Goal: Transaction & Acquisition: Purchase product/service

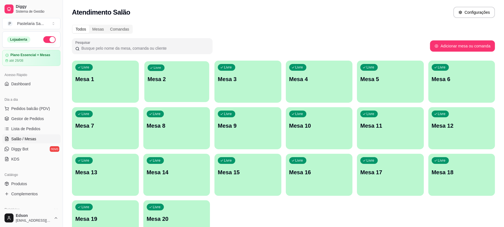
click at [164, 77] on p "Mesa 2" at bounding box center [177, 80] width 58 height 8
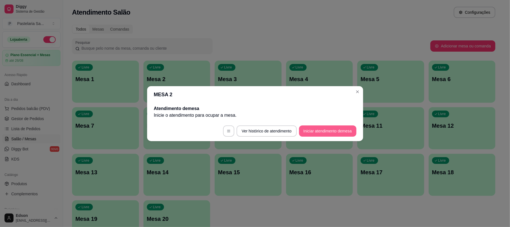
click at [326, 132] on button "Iniciar atendimento de mesa" at bounding box center [327, 131] width 57 height 11
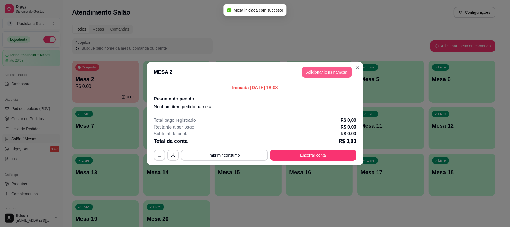
click at [323, 73] on button "Adicionar itens na mesa" at bounding box center [327, 72] width 50 height 11
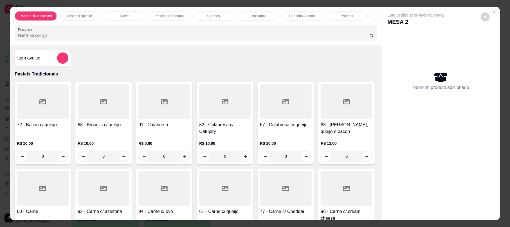
click at [251, 191] on div at bounding box center [225, 188] width 52 height 35
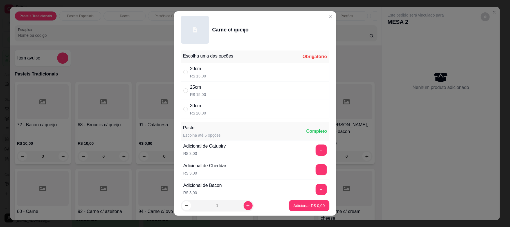
click at [243, 71] on div "20cm R$ 13,00" at bounding box center [255, 72] width 148 height 19
radio input "true"
click at [296, 207] on p "Adicionar R$ 13,00" at bounding box center [307, 206] width 33 height 6
type input "1"
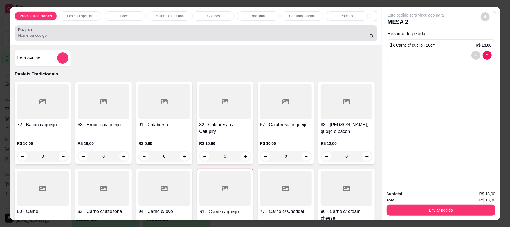
click at [115, 41] on div "Pesquisa" at bounding box center [196, 33] width 362 height 16
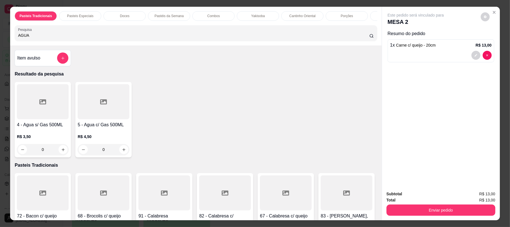
type input "AGUA"
click at [44, 129] on h4 "4 - Agua s/ Gas 500ML" at bounding box center [43, 125] width 52 height 7
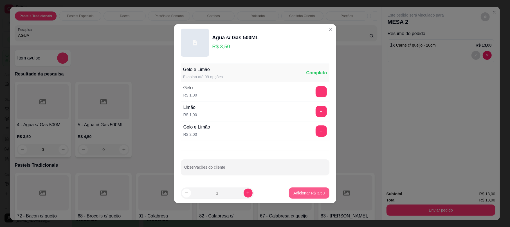
click at [301, 191] on p "Adicionar R$ 3,50" at bounding box center [308, 194] width 31 height 6
type input "1"
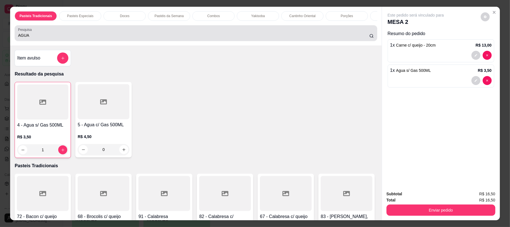
click at [76, 37] on div "AGUA" at bounding box center [195, 33] width 355 height 11
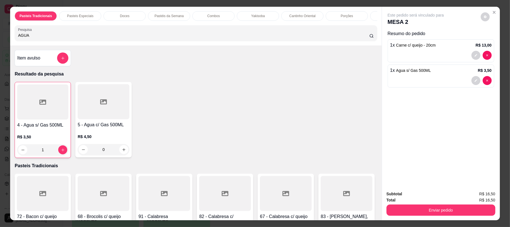
click at [75, 37] on div "AGUA" at bounding box center [195, 33] width 355 height 11
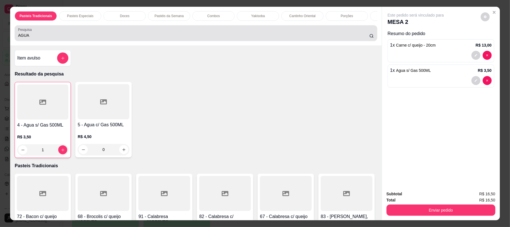
click at [75, 37] on div "AGUA" at bounding box center [195, 33] width 355 height 11
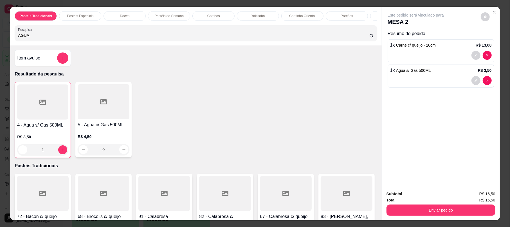
drag, startPoint x: 75, startPoint y: 37, endPoint x: 67, endPoint y: 35, distance: 8.5
click at [72, 37] on div "AGUA" at bounding box center [195, 33] width 355 height 11
click at [59, 36] on div "AGUA" at bounding box center [195, 33] width 355 height 11
click at [59, 37] on div "AGUA" at bounding box center [195, 33] width 355 height 11
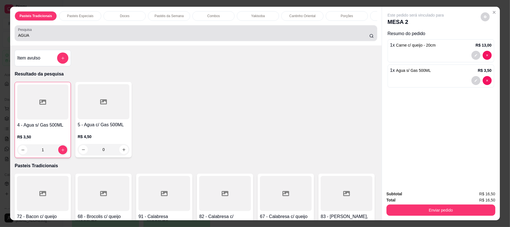
drag, startPoint x: 59, startPoint y: 37, endPoint x: 52, endPoint y: 39, distance: 7.6
click at [58, 37] on div "AGUA" at bounding box center [195, 33] width 355 height 11
click at [52, 39] on div "AGUA" at bounding box center [195, 33] width 355 height 11
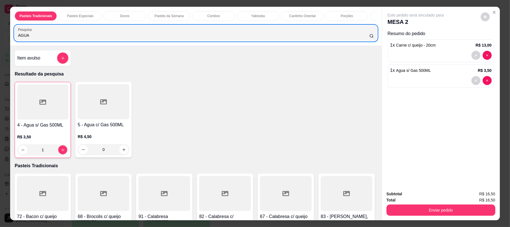
click at [52, 38] on input "AGUA" at bounding box center [193, 36] width 351 height 6
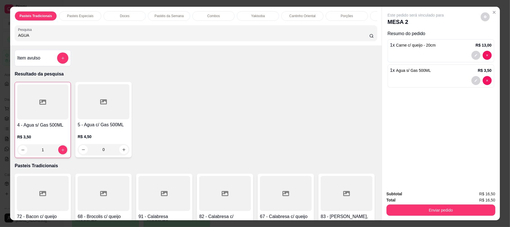
click at [34, 38] on input "AGUA" at bounding box center [193, 36] width 351 height 6
click at [30, 38] on input "AGUA" at bounding box center [193, 36] width 351 height 6
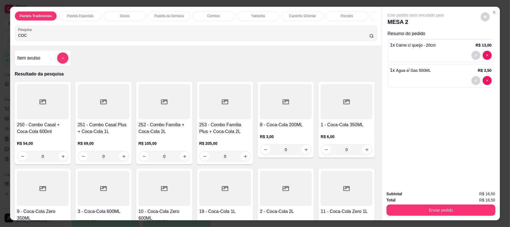
type input "COC"
click at [321, 120] on div at bounding box center [347, 101] width 52 height 35
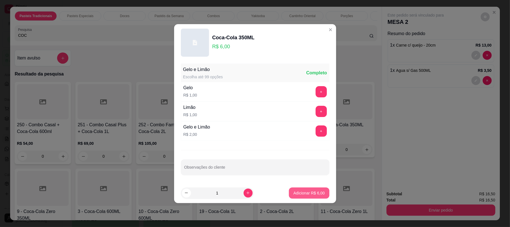
click at [293, 194] on p "Adicionar R$ 6,00" at bounding box center [308, 194] width 31 height 6
type input "1"
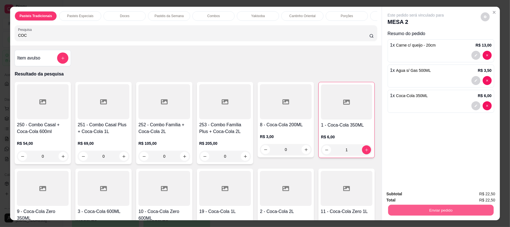
click at [436, 206] on button "Enviar pedido" at bounding box center [440, 210] width 105 height 11
click at [427, 196] on button "Não registrar e enviar pedido" at bounding box center [421, 196] width 57 height 10
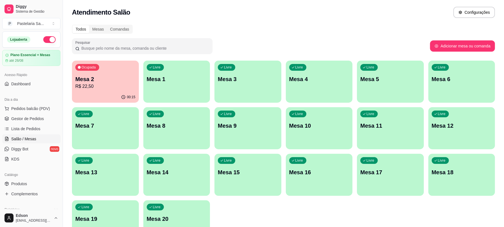
click at [103, 87] on p "R$ 22,50" at bounding box center [105, 86] width 60 height 7
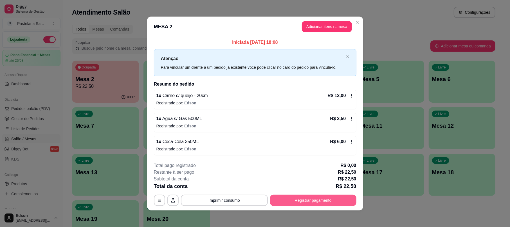
click at [305, 197] on button "Registrar pagamento" at bounding box center [313, 200] width 86 height 11
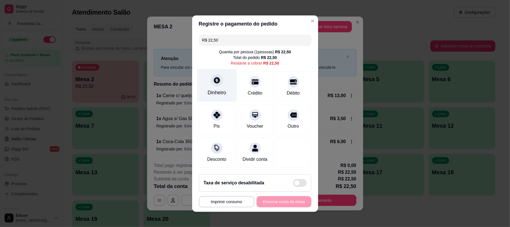
drag, startPoint x: 207, startPoint y: 79, endPoint x: 212, endPoint y: 80, distance: 5.0
click at [212, 80] on div "Dinheiro" at bounding box center [217, 85] width 40 height 33
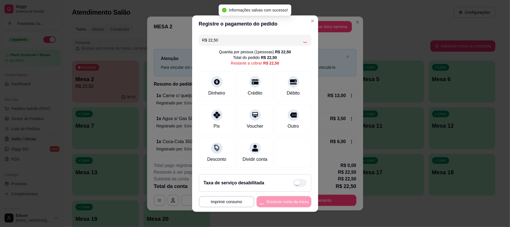
type input "R$ 0,00"
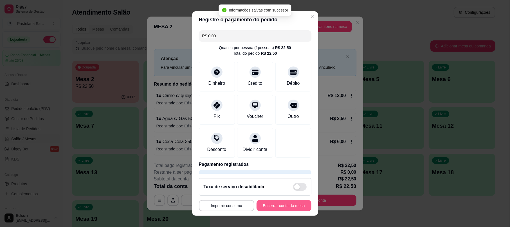
click at [290, 208] on button "Encerrar conta da mesa" at bounding box center [283, 205] width 55 height 11
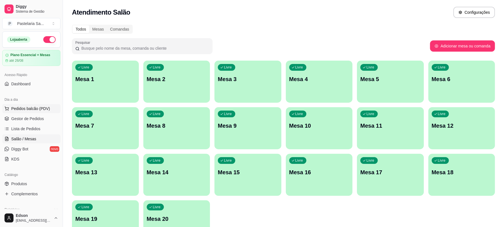
click at [35, 111] on span "Pedidos balcão (PDV)" at bounding box center [30, 109] width 39 height 6
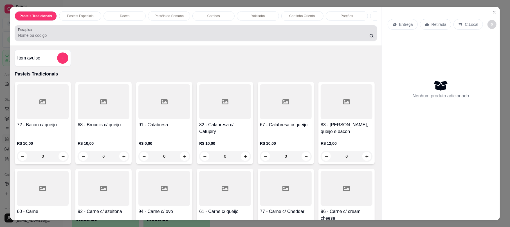
click at [132, 35] on div at bounding box center [195, 33] width 355 height 11
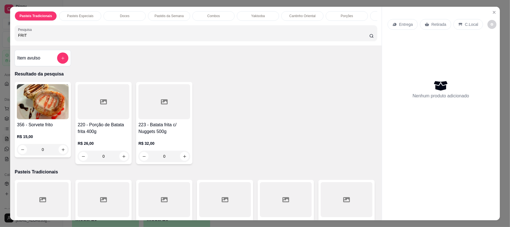
type input "FRIT"
click at [44, 120] on img at bounding box center [43, 101] width 52 height 35
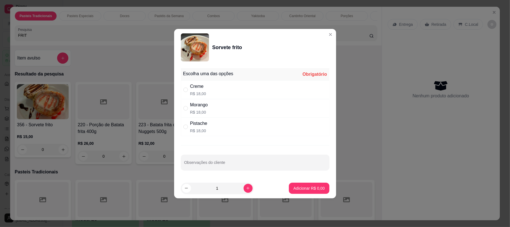
click at [213, 95] on div "Creme R$ 18,00" at bounding box center [255, 90] width 148 height 19
radio input "true"
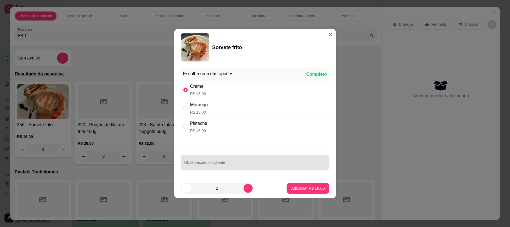
click at [258, 164] on input "Observações do cliente" at bounding box center [255, 165] width 142 height 6
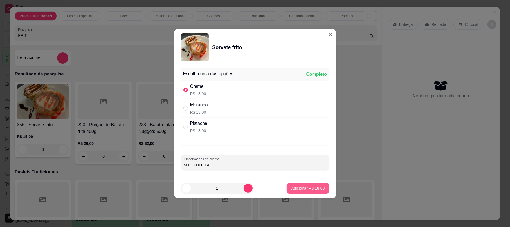
type input "sem cobertura"
click at [287, 191] on button "Adicionar R$ 18,00" at bounding box center [308, 188] width 42 height 11
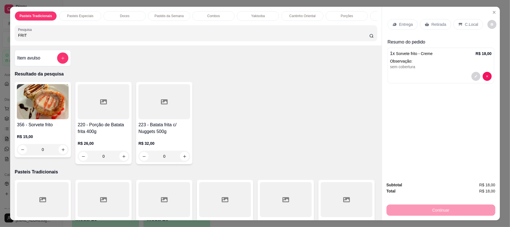
click at [444, 24] on div "Retirada" at bounding box center [435, 24] width 31 height 11
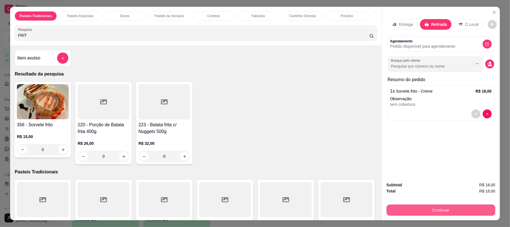
click at [434, 205] on button "Continuar" at bounding box center [440, 210] width 109 height 11
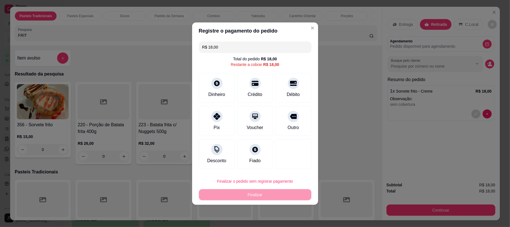
click at [59, 38] on input "FRIT" at bounding box center [193, 36] width 351 height 6
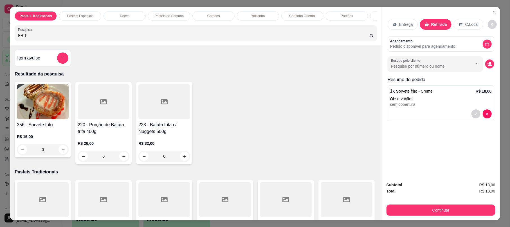
click at [60, 38] on input "FRIT" at bounding box center [193, 36] width 351 height 6
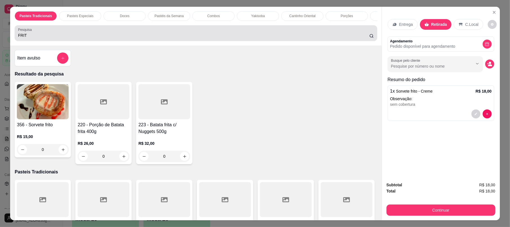
click at [59, 31] on div "Pesquisa FRIT" at bounding box center [196, 33] width 362 height 16
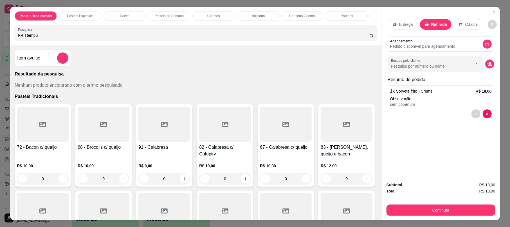
click at [23, 38] on input "FRITtempu" at bounding box center [193, 36] width 351 height 6
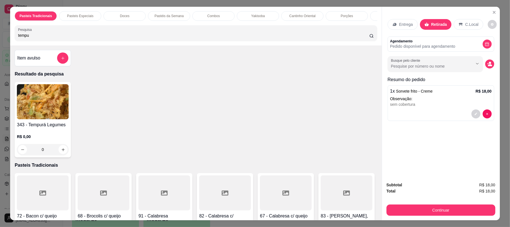
type input "tempu"
click at [46, 120] on img at bounding box center [43, 101] width 52 height 35
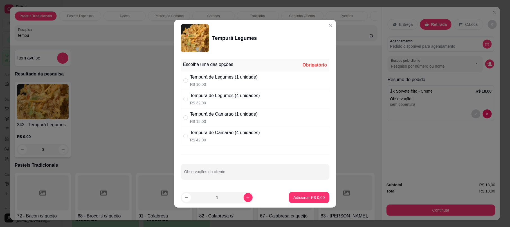
click at [249, 85] on p "R$ 10,00" at bounding box center [223, 85] width 67 height 6
radio input "true"
click at [304, 196] on p "Adicionar R$ 10,00" at bounding box center [307, 198] width 33 height 6
type input "1"
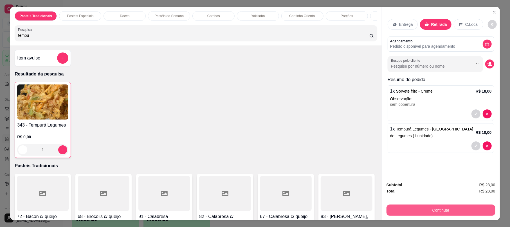
click at [425, 209] on button "Continuar" at bounding box center [440, 210] width 109 height 11
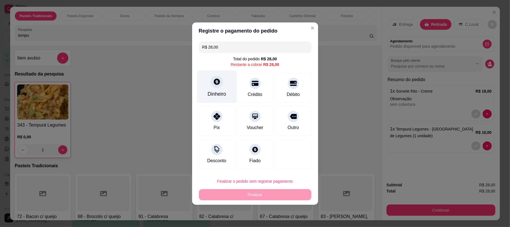
click at [217, 80] on icon at bounding box center [216, 81] width 7 height 7
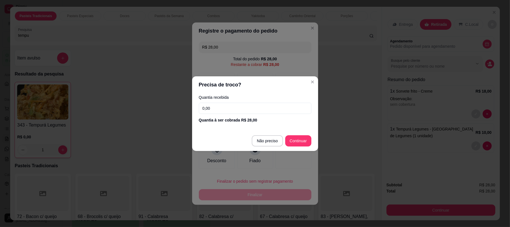
click at [228, 114] on div "Quantia recebida 0,00 Quantia à ser cobrada R$ 28,00" at bounding box center [255, 109] width 126 height 32
click at [230, 111] on input "0,00" at bounding box center [255, 108] width 112 height 11
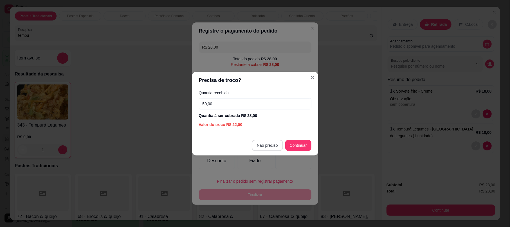
type input "50,00"
type input "R$ 0,00"
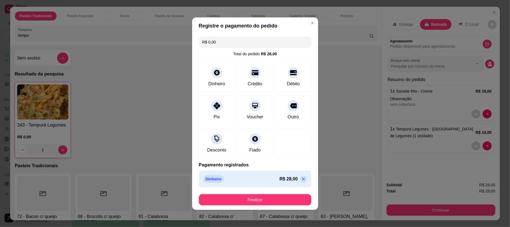
click at [268, 206] on footer "Finalizar" at bounding box center [255, 200] width 126 height 20
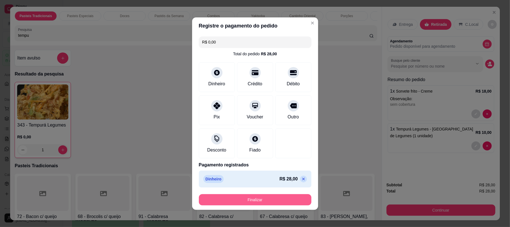
click at [268, 204] on button "Finalizar" at bounding box center [255, 200] width 112 height 11
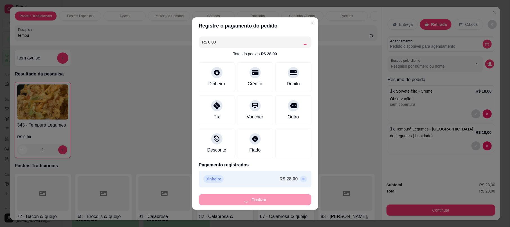
type input "0"
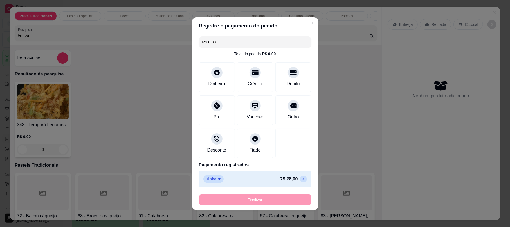
type input "-R$ 28,00"
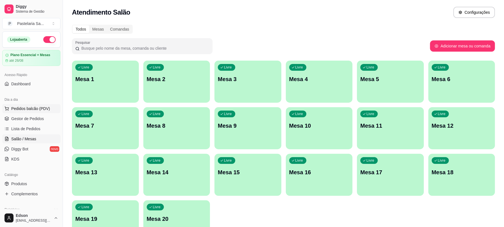
click at [28, 107] on span "Pedidos balcão (PDV)" at bounding box center [30, 109] width 39 height 6
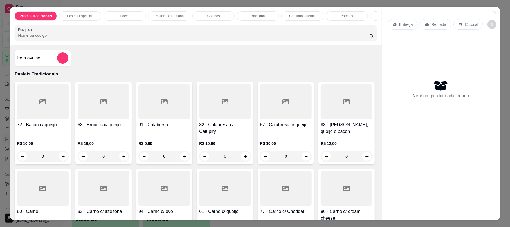
click at [115, 31] on div "Pesquisa" at bounding box center [196, 33] width 362 height 16
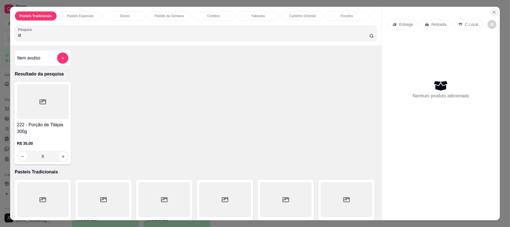
type input "til"
click at [492, 16] on button "Close" at bounding box center [494, 12] width 9 height 9
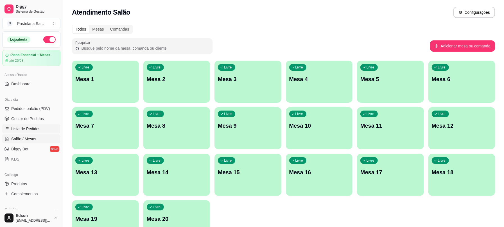
click at [25, 132] on span "Lista de Pedidos" at bounding box center [25, 129] width 29 height 6
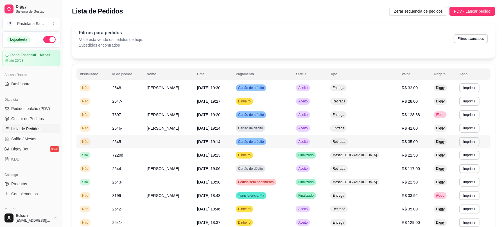
click at [171, 144] on td at bounding box center [168, 141] width 50 height 13
